Goal: Use online tool/utility: Utilize a website feature to perform a specific function

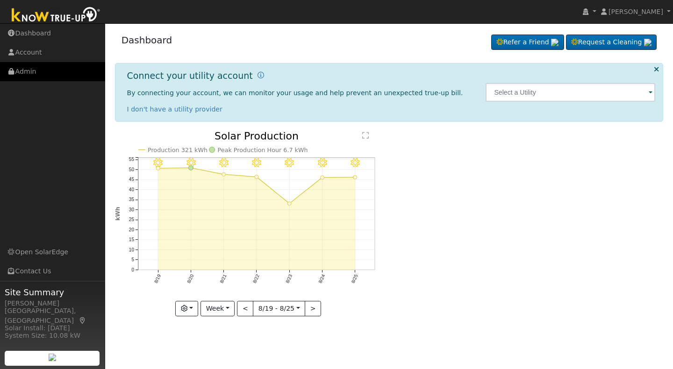
click at [24, 73] on link "Admin" at bounding box center [52, 71] width 105 height 19
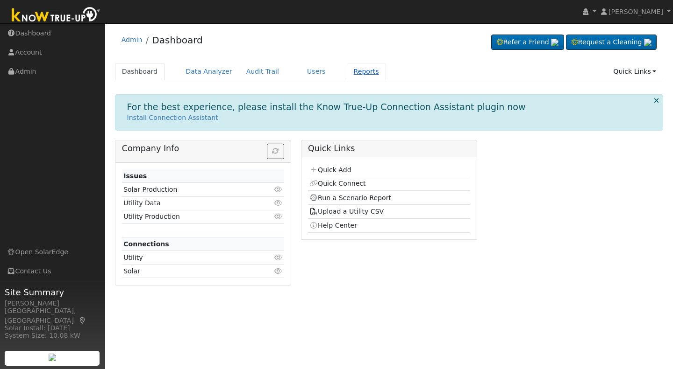
click at [347, 70] on link "Reports" at bounding box center [366, 71] width 39 height 17
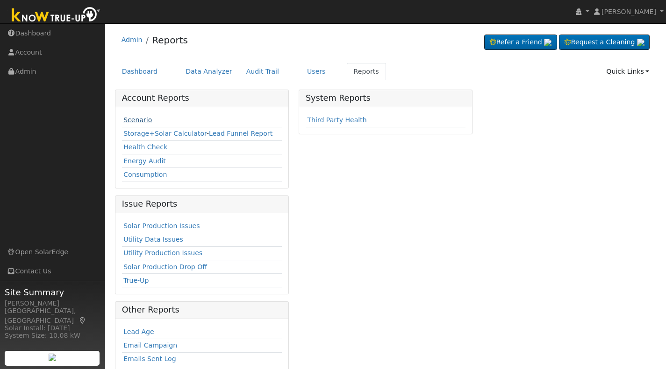
click at [135, 117] on link "Scenario" at bounding box center [137, 119] width 28 height 7
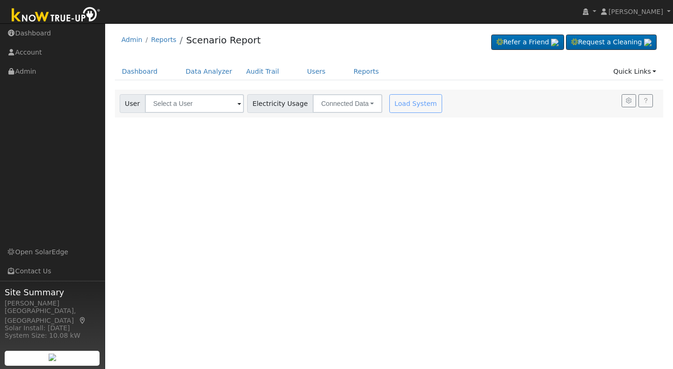
click at [237, 103] on span at bounding box center [239, 104] width 4 height 11
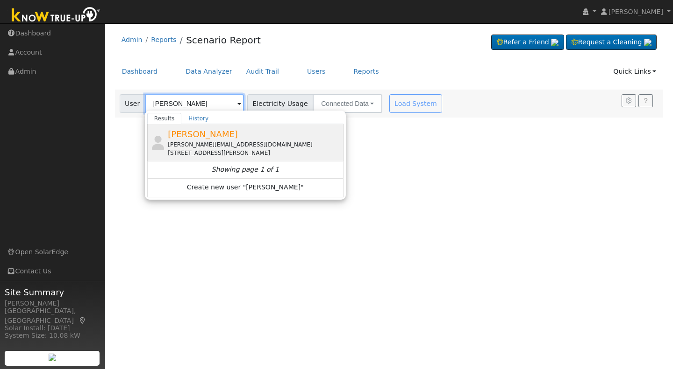
type input "[PERSON_NAME]"
click at [204, 136] on span "[PERSON_NAME]" at bounding box center [203, 134] width 70 height 10
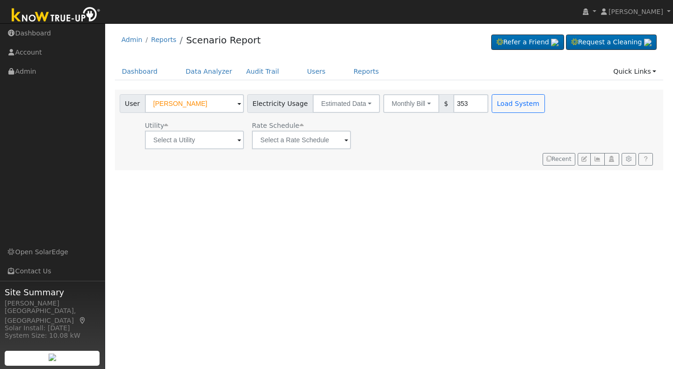
type input "353"
click at [239, 140] on input "text" at bounding box center [194, 140] width 99 height 19
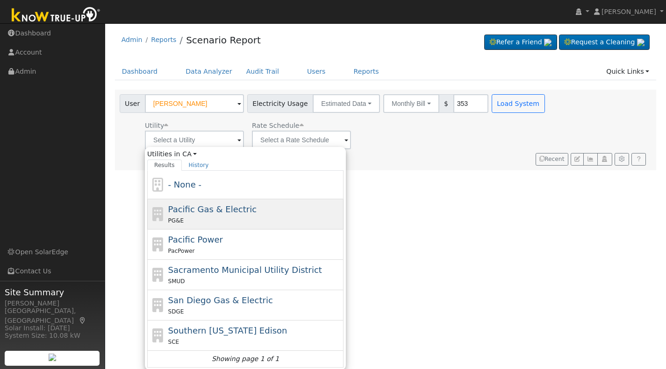
click at [220, 214] on span "Pacific Gas & Electric" at bounding box center [212, 210] width 88 height 10
type input "Pacific Gas & Electric"
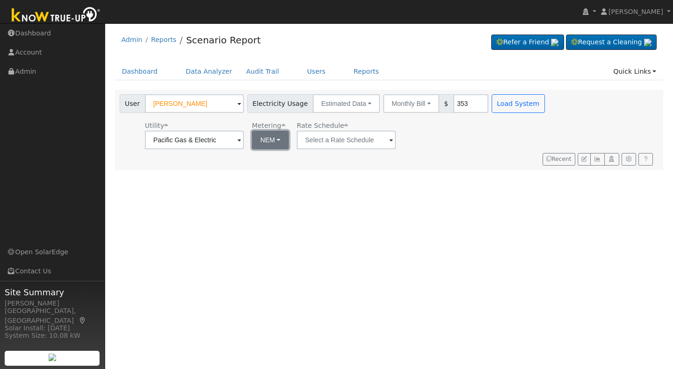
click at [279, 143] on button "NEM" at bounding box center [270, 140] width 37 height 19
click at [262, 177] on link "NBT" at bounding box center [282, 174] width 65 height 13
type input "E-ELEC"
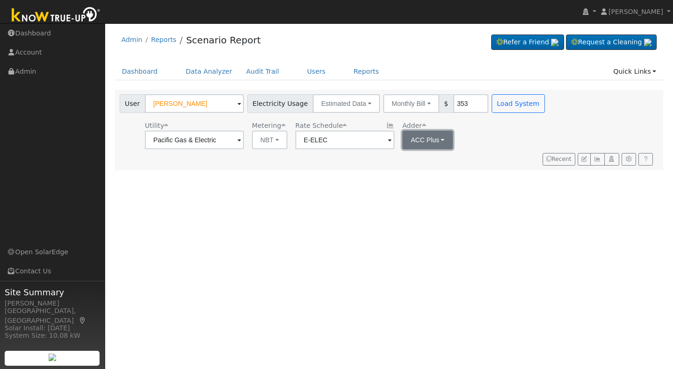
click at [439, 140] on button "ACC Plus" at bounding box center [427, 140] width 51 height 19
click at [416, 187] on link "SB-535" at bounding box center [431, 187] width 65 height 13
click at [497, 108] on button "Load System" at bounding box center [517, 103] width 53 height 19
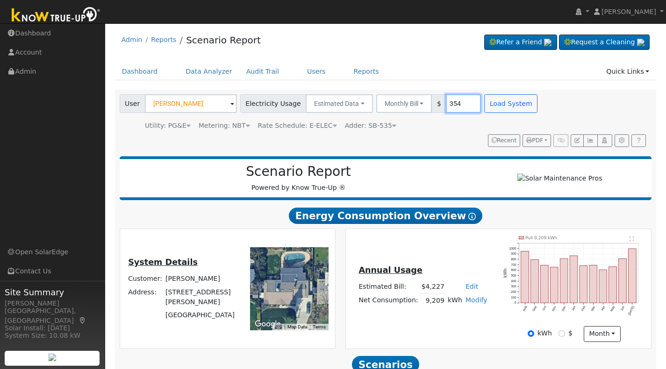
click at [457, 101] on input "354" at bounding box center [463, 103] width 35 height 19
drag, startPoint x: 445, startPoint y: 103, endPoint x: 427, endPoint y: 105, distance: 17.4
click at [427, 105] on div "Monthly Bill Annual Consumption Monthly Bill $ 354340" at bounding box center [428, 103] width 105 height 19
click at [490, 108] on button "Load System" at bounding box center [510, 103] width 53 height 19
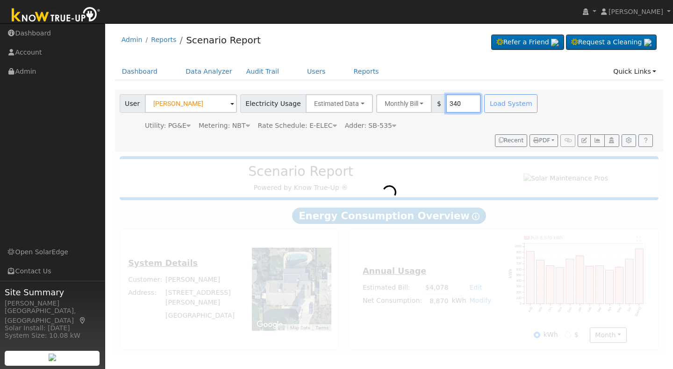
click at [452, 97] on input "340" at bounding box center [463, 103] width 35 height 19
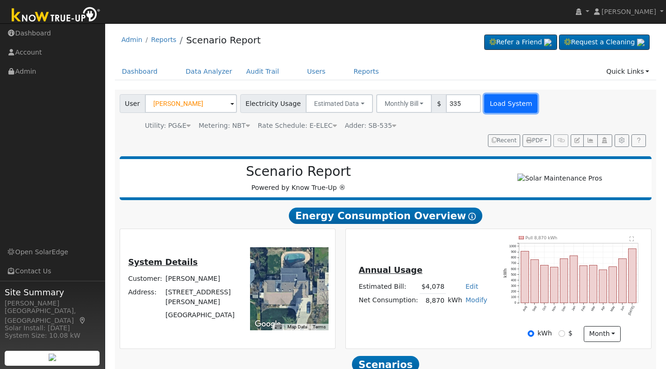
click at [499, 106] on button "Load System" at bounding box center [510, 103] width 53 height 19
click at [450, 103] on input "335" at bounding box center [463, 103] width 35 height 19
click at [501, 99] on button "Load System" at bounding box center [510, 103] width 53 height 19
click at [451, 103] on input "332" at bounding box center [463, 103] width 35 height 19
type input "331"
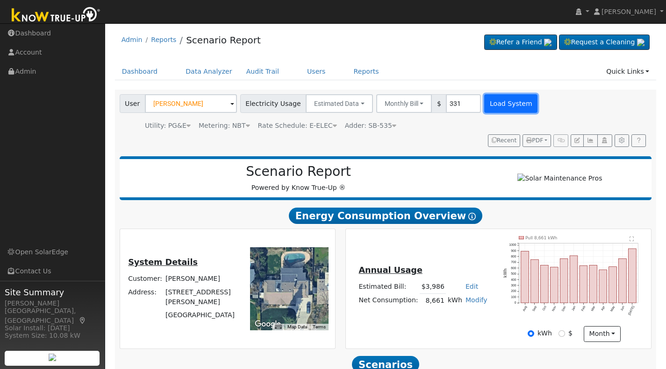
click at [490, 106] on button "Load System" at bounding box center [510, 103] width 53 height 19
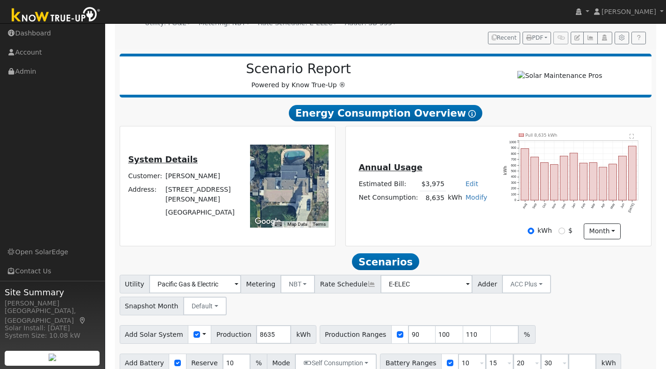
scroll to position [105, 0]
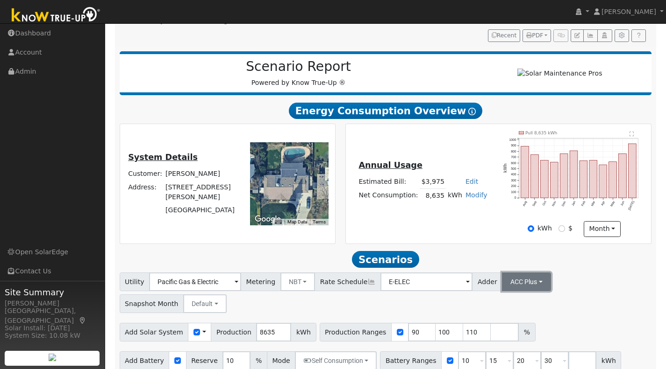
click at [521, 284] on button "ACC Plus" at bounding box center [526, 282] width 49 height 19
click at [489, 336] on link "SB-535" at bounding box center [514, 329] width 65 height 13
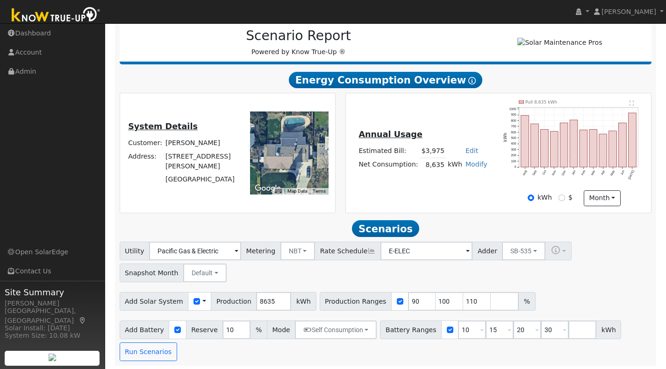
scroll to position [142, 0]
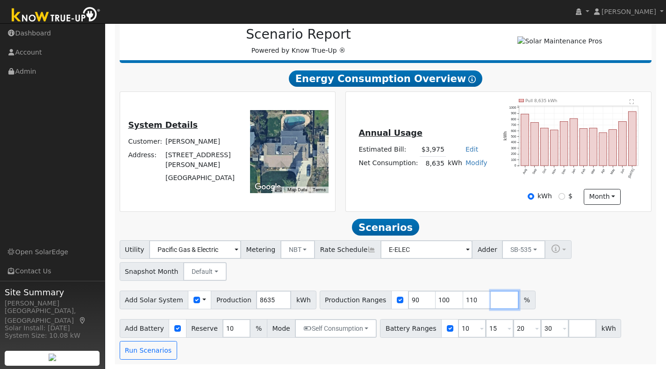
click at [490, 301] on input "number" at bounding box center [504, 300] width 28 height 19
type input "121"
click at [138, 348] on button "Run Scenarios" at bounding box center [148, 350] width 57 height 19
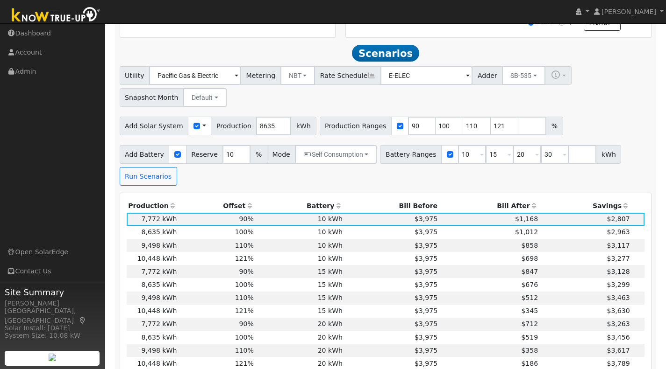
scroll to position [332, 0]
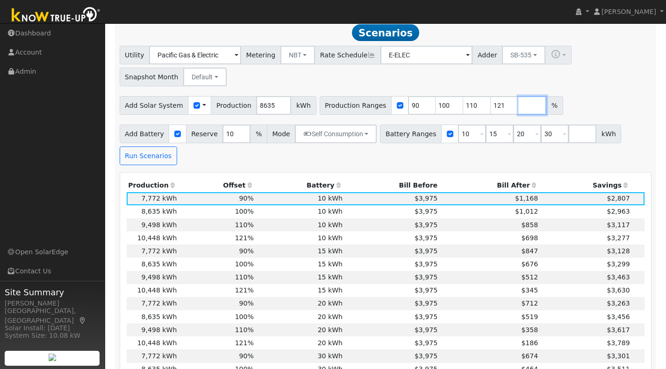
click at [518, 109] on input "number" at bounding box center [532, 105] width 28 height 19
type input "120"
type input "121"
click at [151, 159] on button "Run Scenarios" at bounding box center [148, 156] width 57 height 19
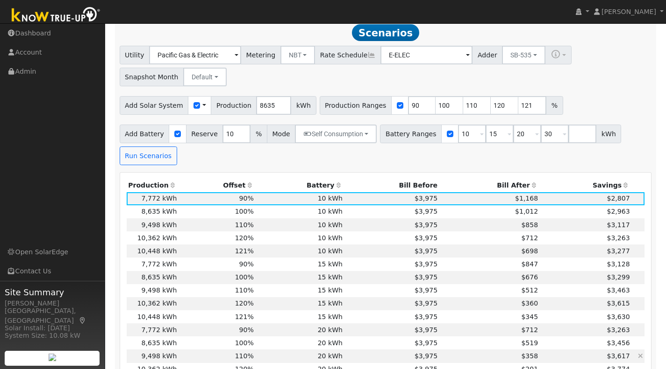
click at [281, 356] on td "20 kWh" at bounding box center [299, 356] width 89 height 13
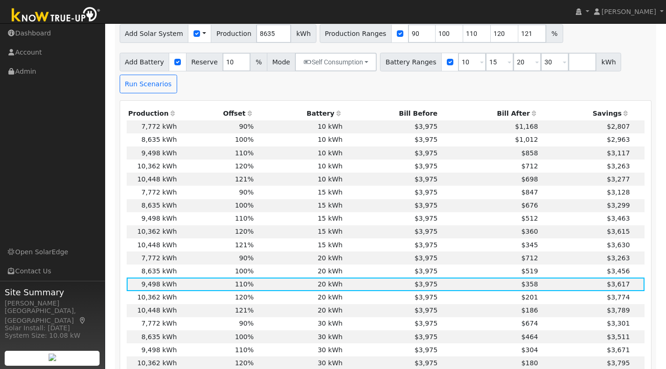
scroll to position [405, 0]
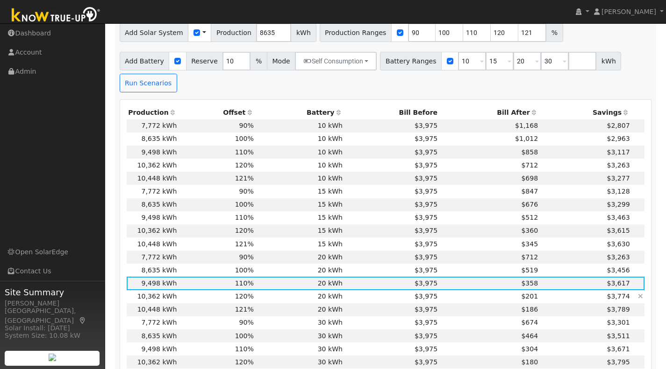
click at [268, 303] on td "20 kWh" at bounding box center [299, 297] width 89 height 13
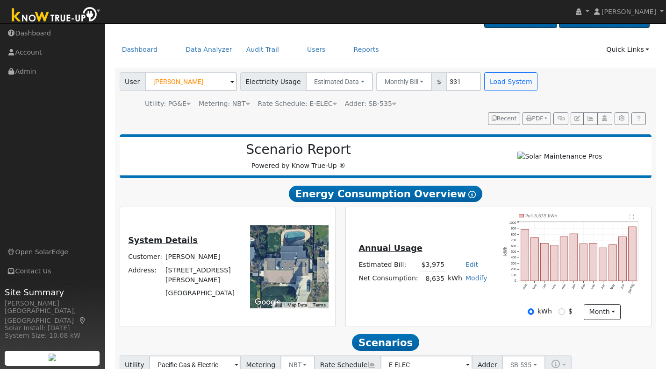
scroll to position [20, 0]
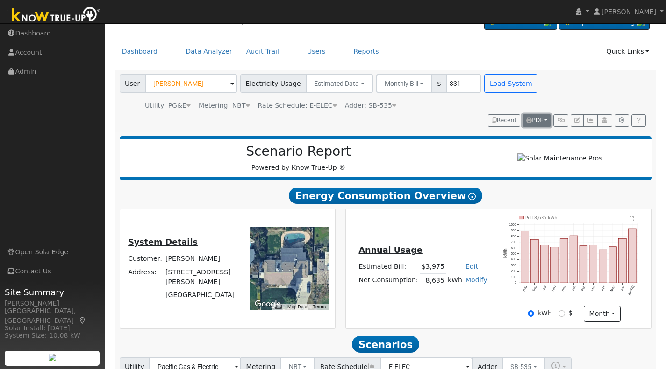
click at [539, 119] on span "PDF" at bounding box center [534, 120] width 17 height 7
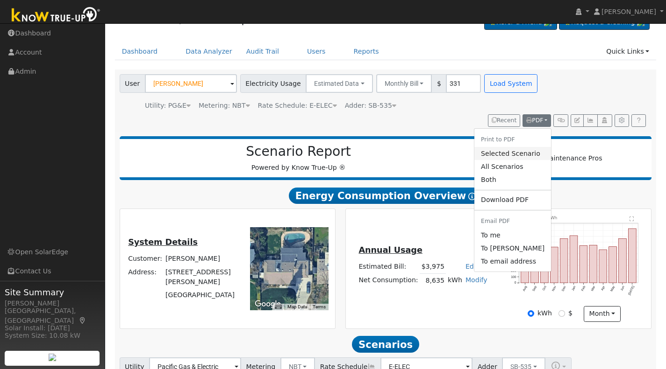
click at [506, 153] on link "Selected Scenario" at bounding box center [512, 153] width 77 height 13
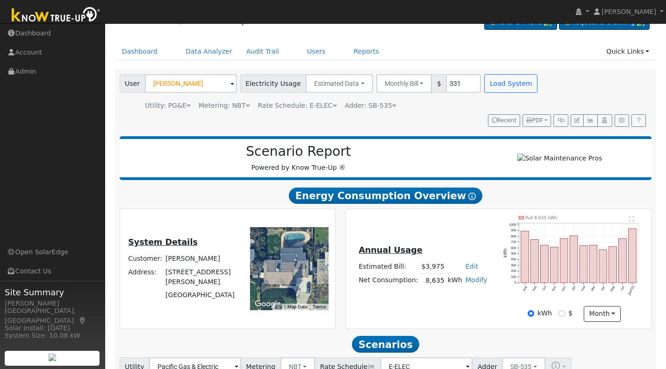
scroll to position [21, 0]
